Goal: Task Accomplishment & Management: Use online tool/utility

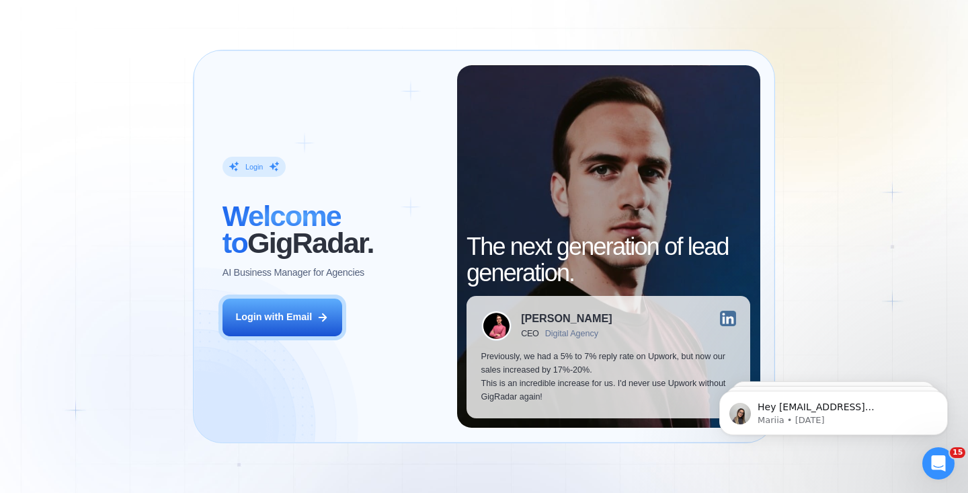
click at [272, 325] on button "Login with Email" at bounding box center [282, 317] width 120 height 38
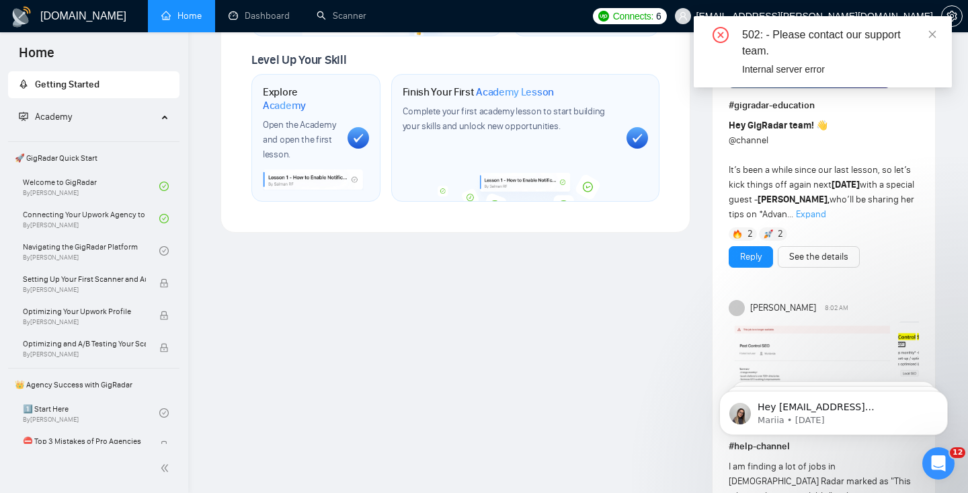
scroll to position [815, 0]
click at [932, 30] on icon "close" at bounding box center [932, 34] width 9 height 9
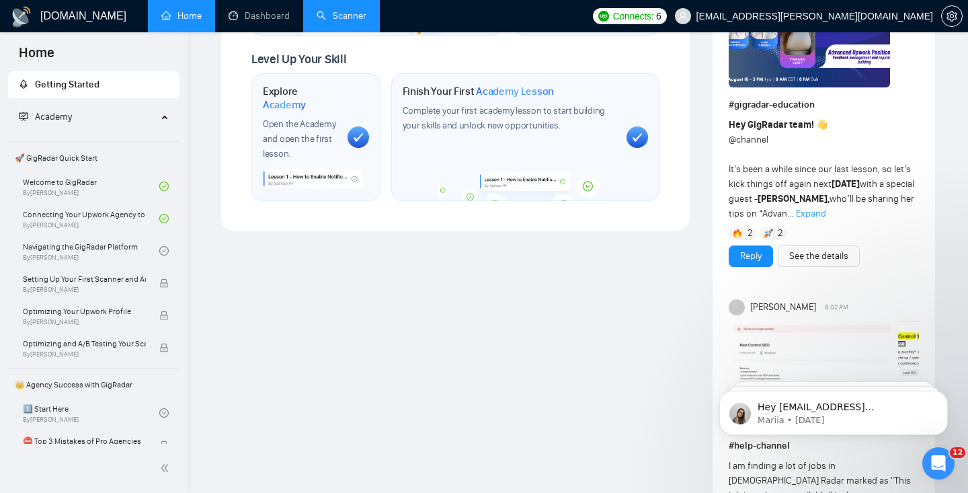
click at [327, 10] on link "Scanner" at bounding box center [342, 15] width 50 height 11
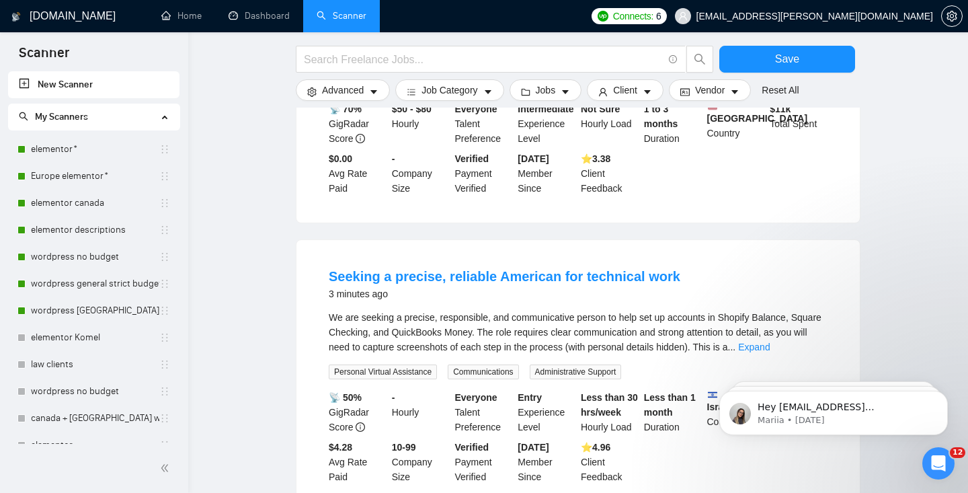
scroll to position [326, 0]
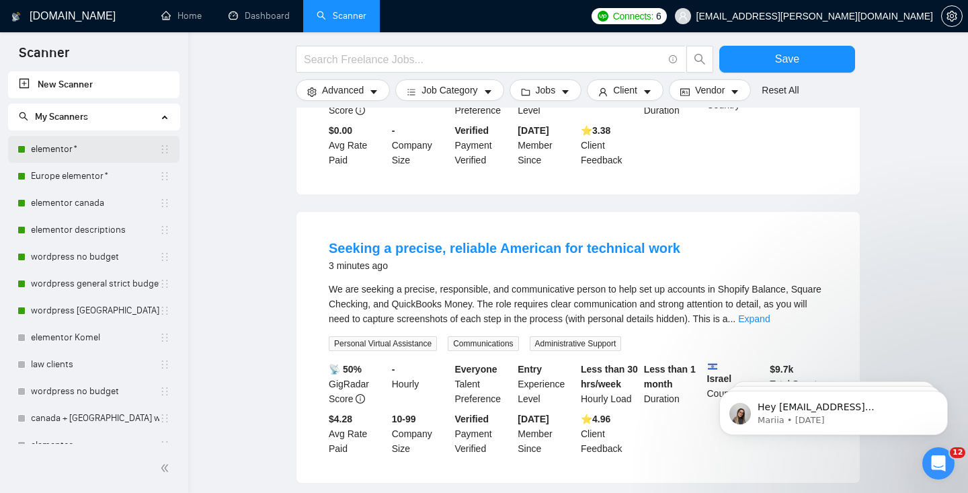
click at [48, 147] on link "elementor*" at bounding box center [95, 149] width 128 height 27
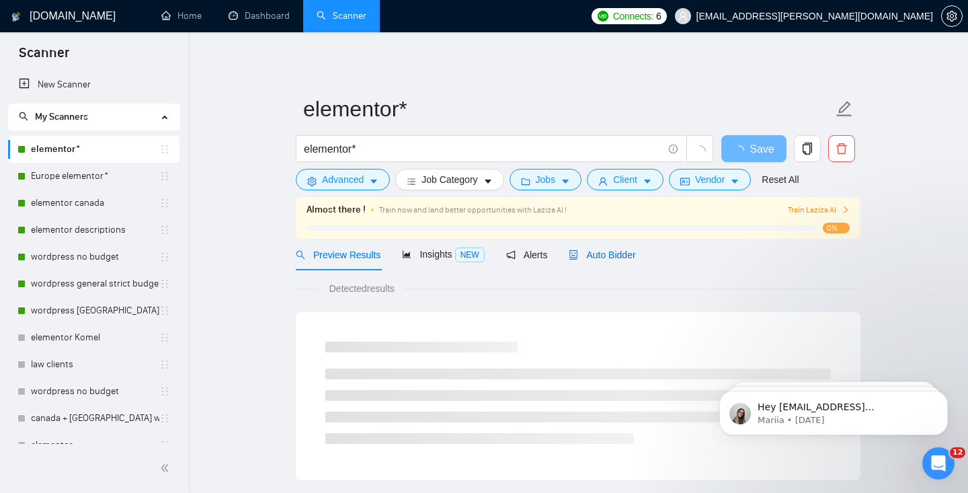
click at [628, 257] on span "Auto Bidder" at bounding box center [602, 254] width 67 height 11
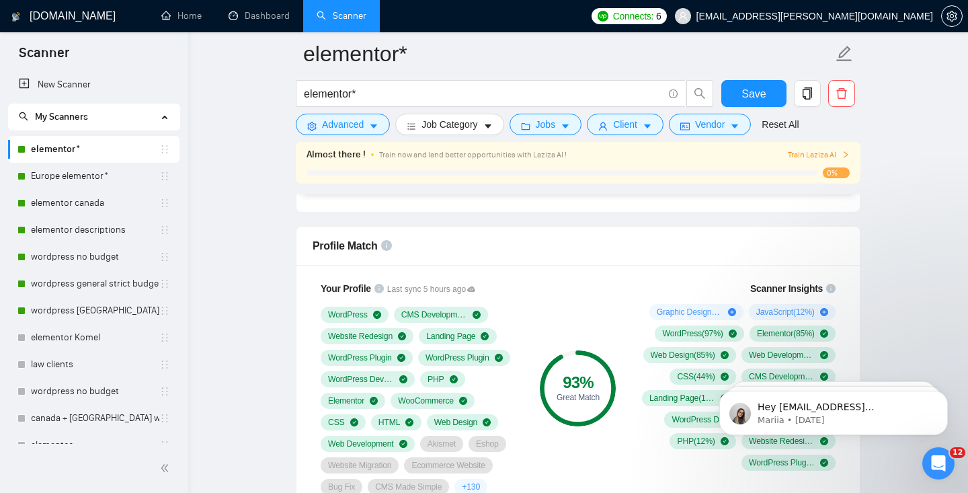
scroll to position [899, 0]
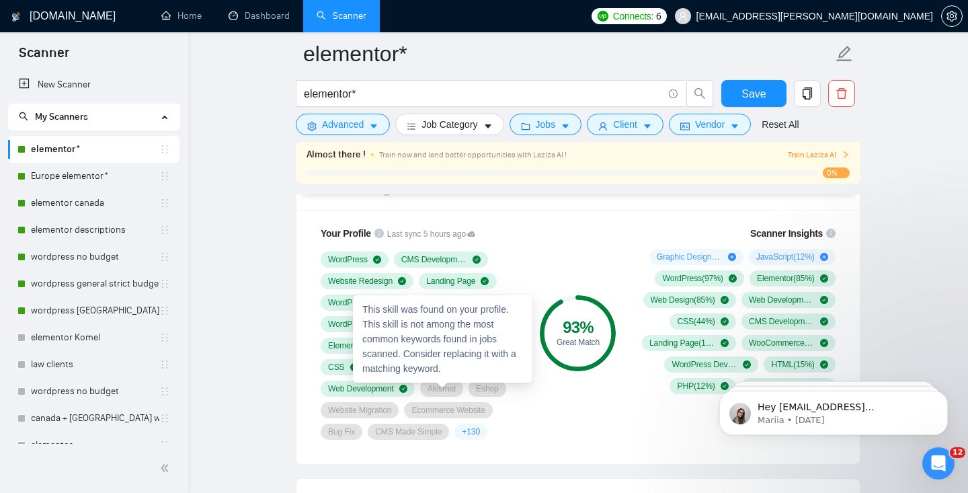
click at [439, 384] on span "Akismet" at bounding box center [441, 388] width 28 height 11
copy span "Akismet"
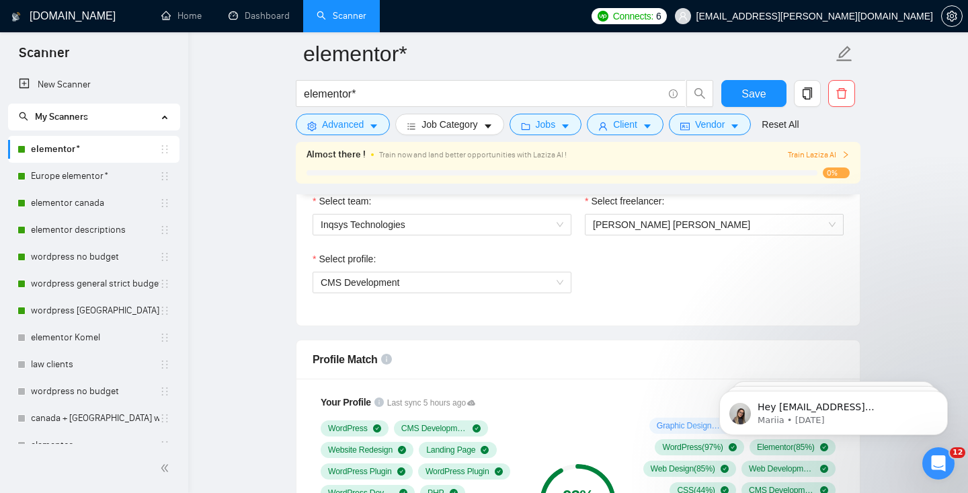
scroll to position [735, 0]
